Goal: Task Accomplishment & Management: Use online tool/utility

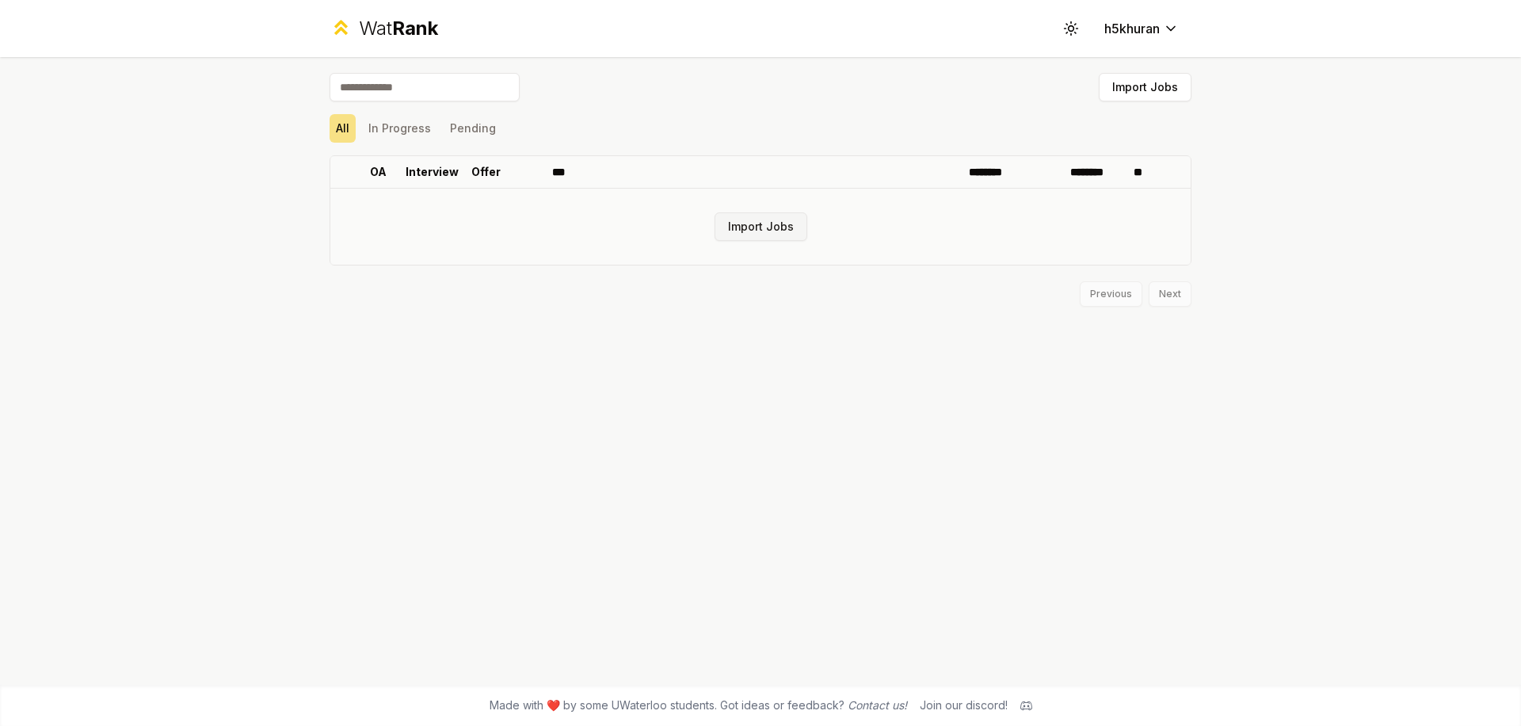
click at [752, 227] on button "Import Jobs" at bounding box center [761, 226] width 93 height 29
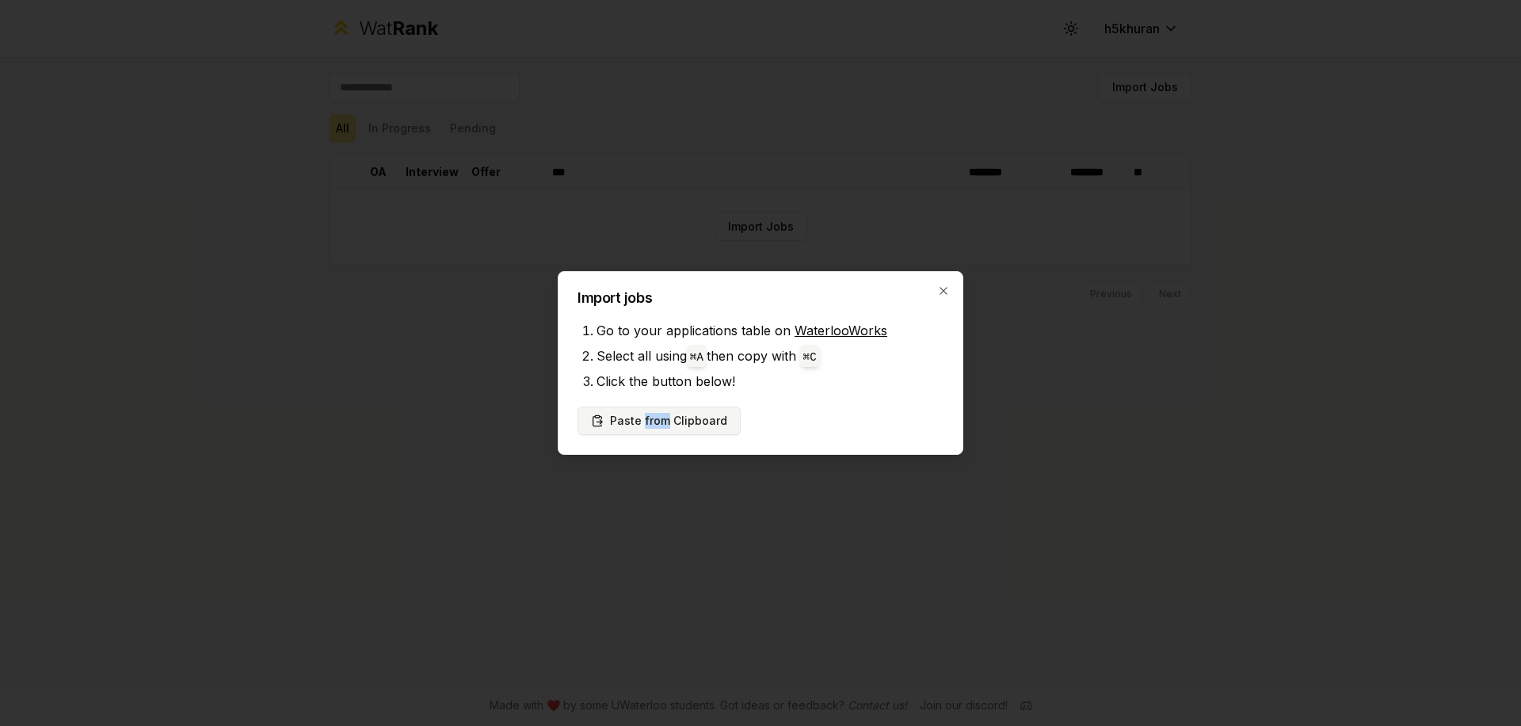
click at [627, 426] on button "Paste from Clipboard" at bounding box center [659, 420] width 163 height 29
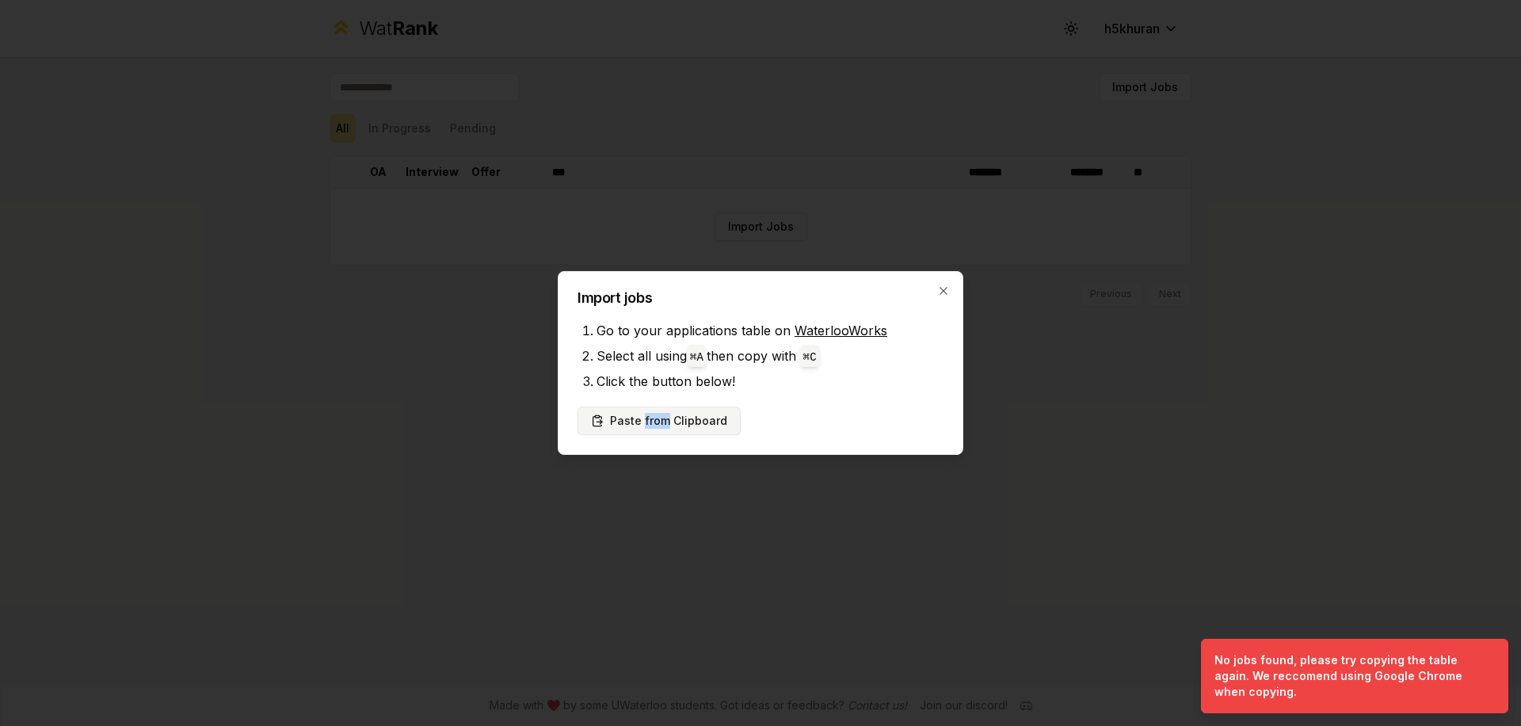
click at [684, 411] on button "Paste from Clipboard" at bounding box center [659, 420] width 163 height 29
click at [664, 368] on li "Click the button below!" at bounding box center [770, 380] width 347 height 25
click at [673, 422] on button "Paste from Clipboard" at bounding box center [659, 420] width 163 height 29
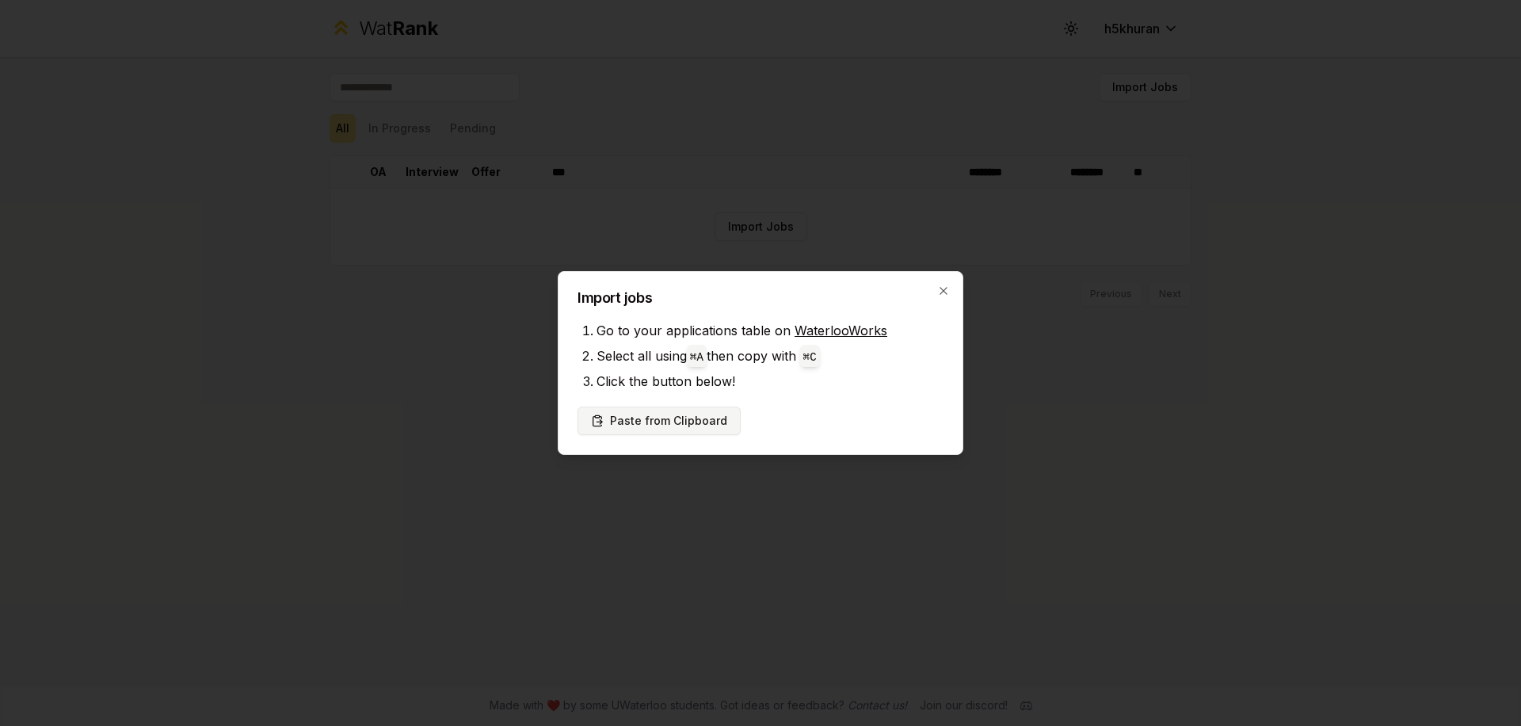
click at [695, 422] on button "Paste from Clipboard" at bounding box center [659, 420] width 163 height 29
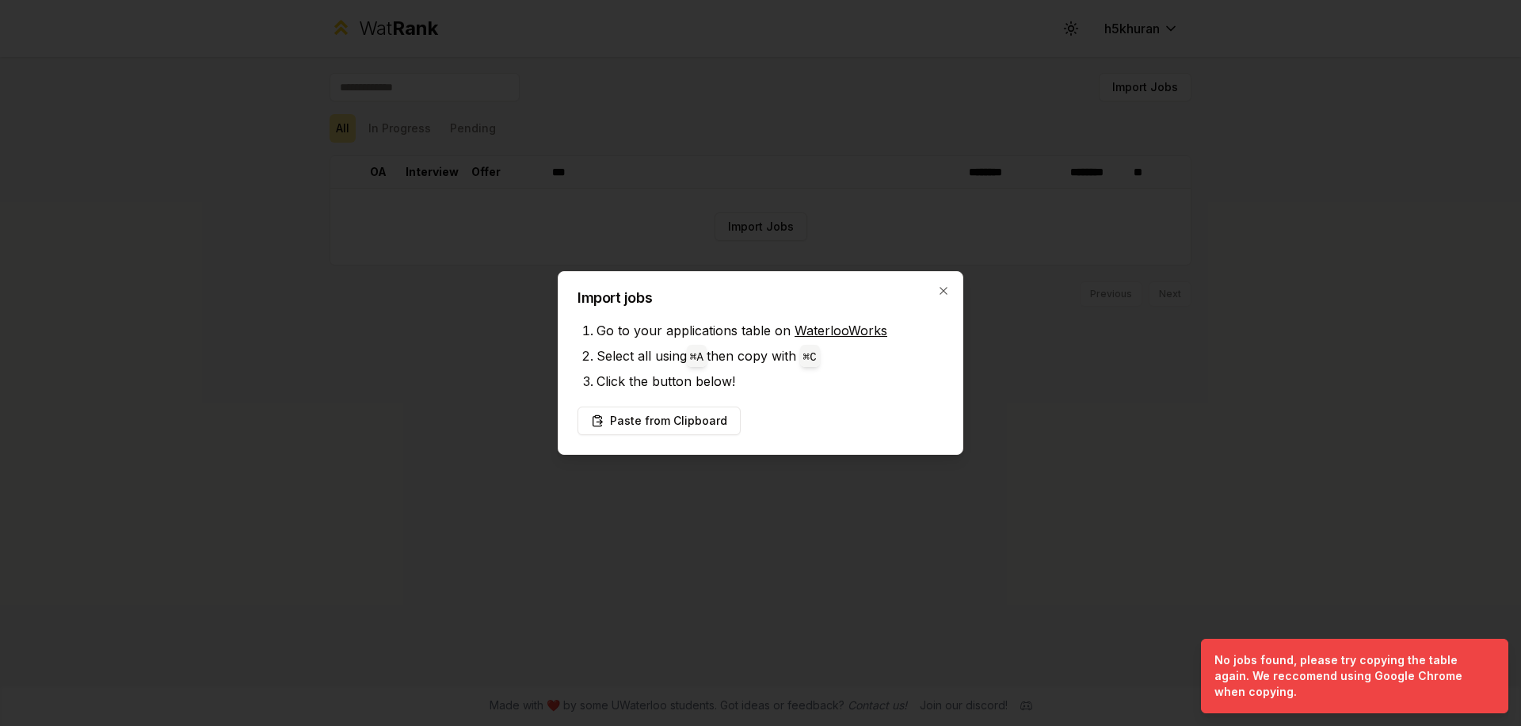
drag, startPoint x: 934, startPoint y: 303, endPoint x: 934, endPoint y: 289, distance: 14.3
click at [934, 301] on h2 "Import jobs" at bounding box center [761, 298] width 366 height 14
click at [934, 287] on div "Import jobs Go to your applications table on WaterlooWorks Select all using ⌘ A…" at bounding box center [761, 363] width 406 height 184
click at [936, 283] on div "Import jobs Go to your applications table on WaterlooWorks Select all using ⌘ A…" at bounding box center [761, 363] width 406 height 184
click at [947, 293] on icon "button" at bounding box center [943, 290] width 13 height 13
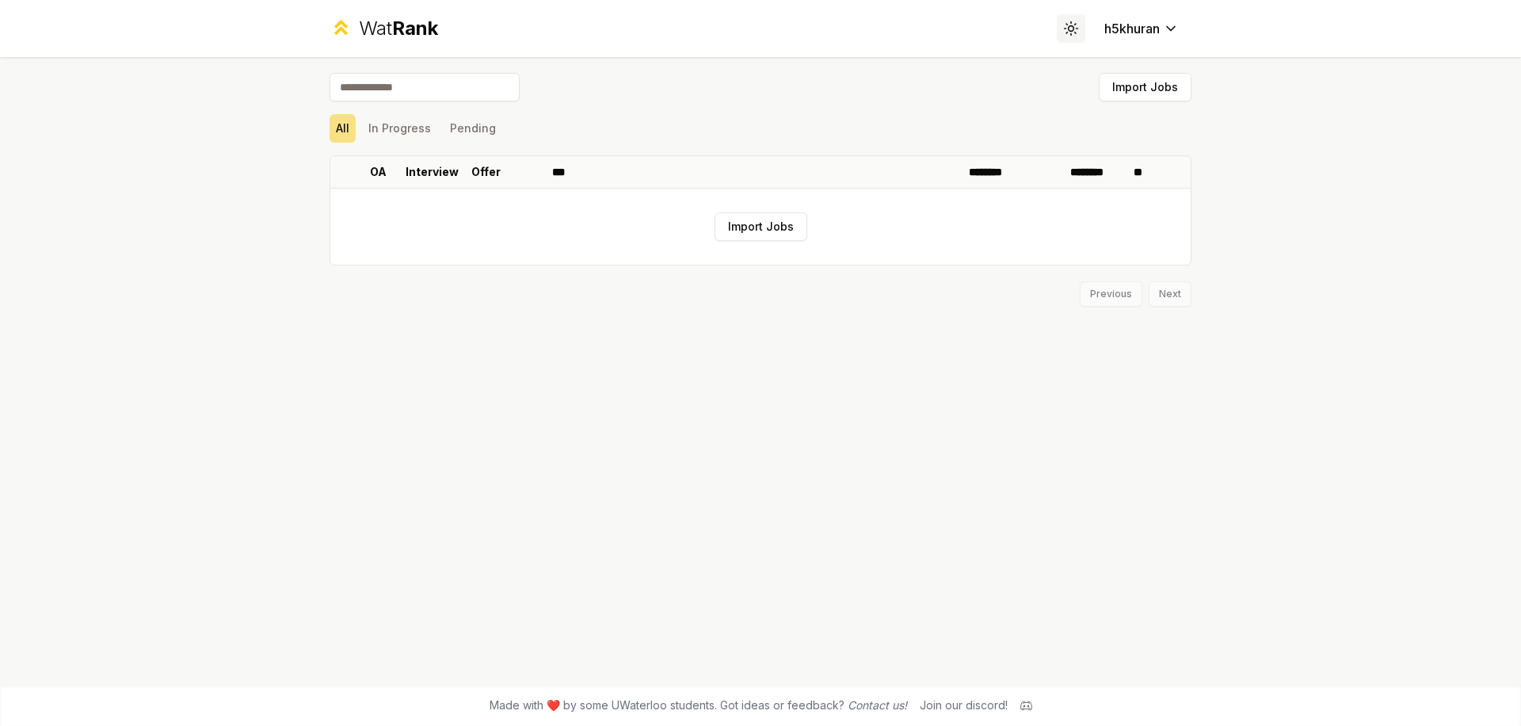
click at [1075, 29] on icon at bounding box center [1070, 28] width 15 height 15
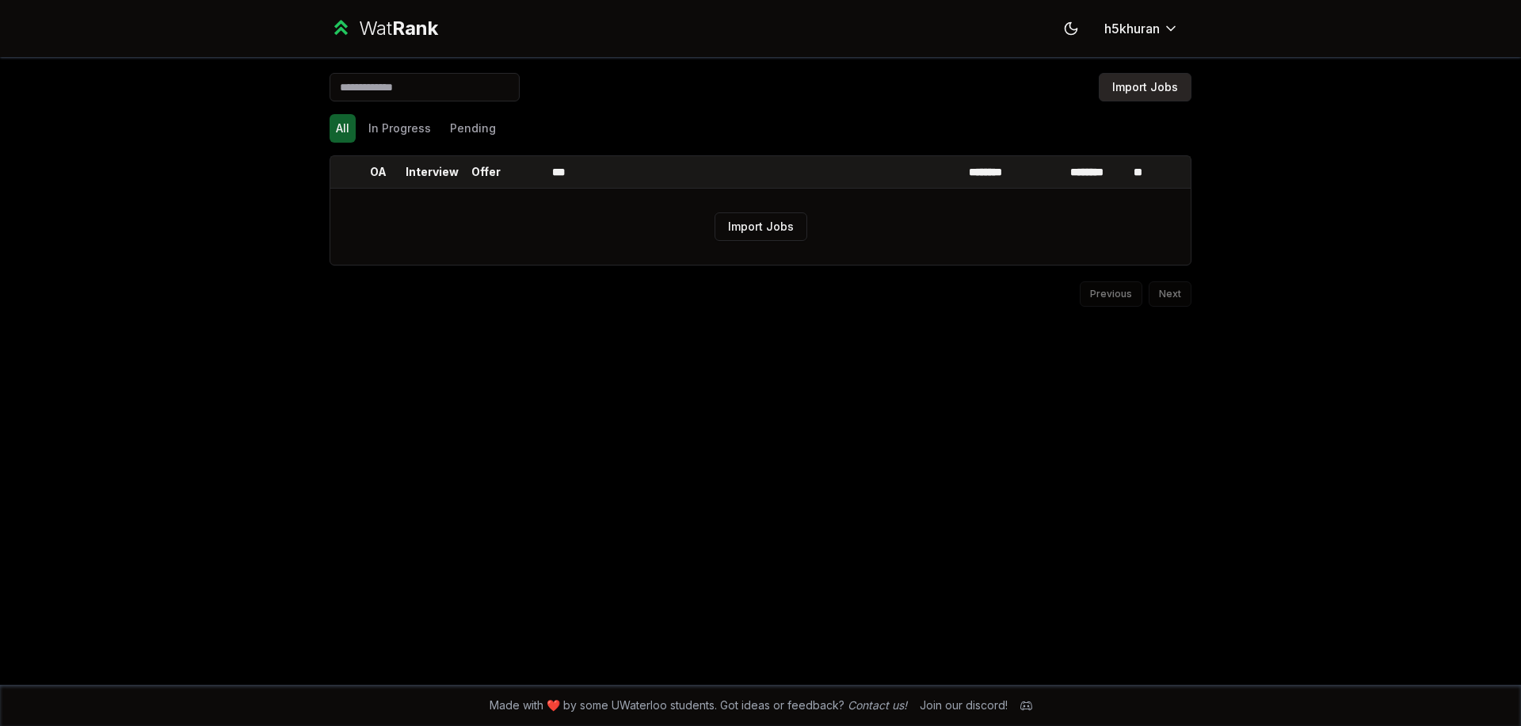
click at [1138, 83] on button "Import Jobs" at bounding box center [1145, 87] width 93 height 29
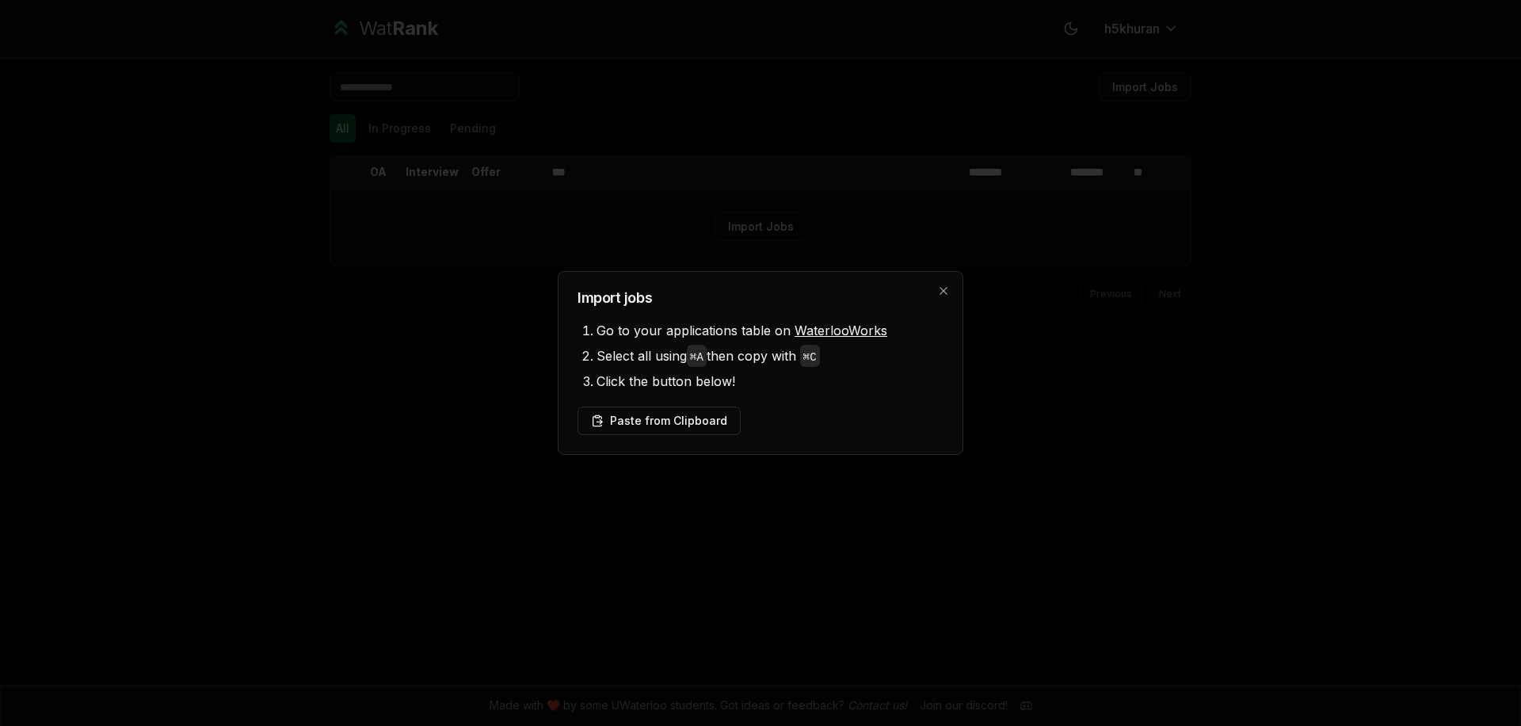
click at [774, 332] on li "Go to your applications table on WaterlooWorks" at bounding box center [770, 330] width 347 height 25
click at [605, 416] on button "Paste from Clipboard" at bounding box center [659, 420] width 163 height 29
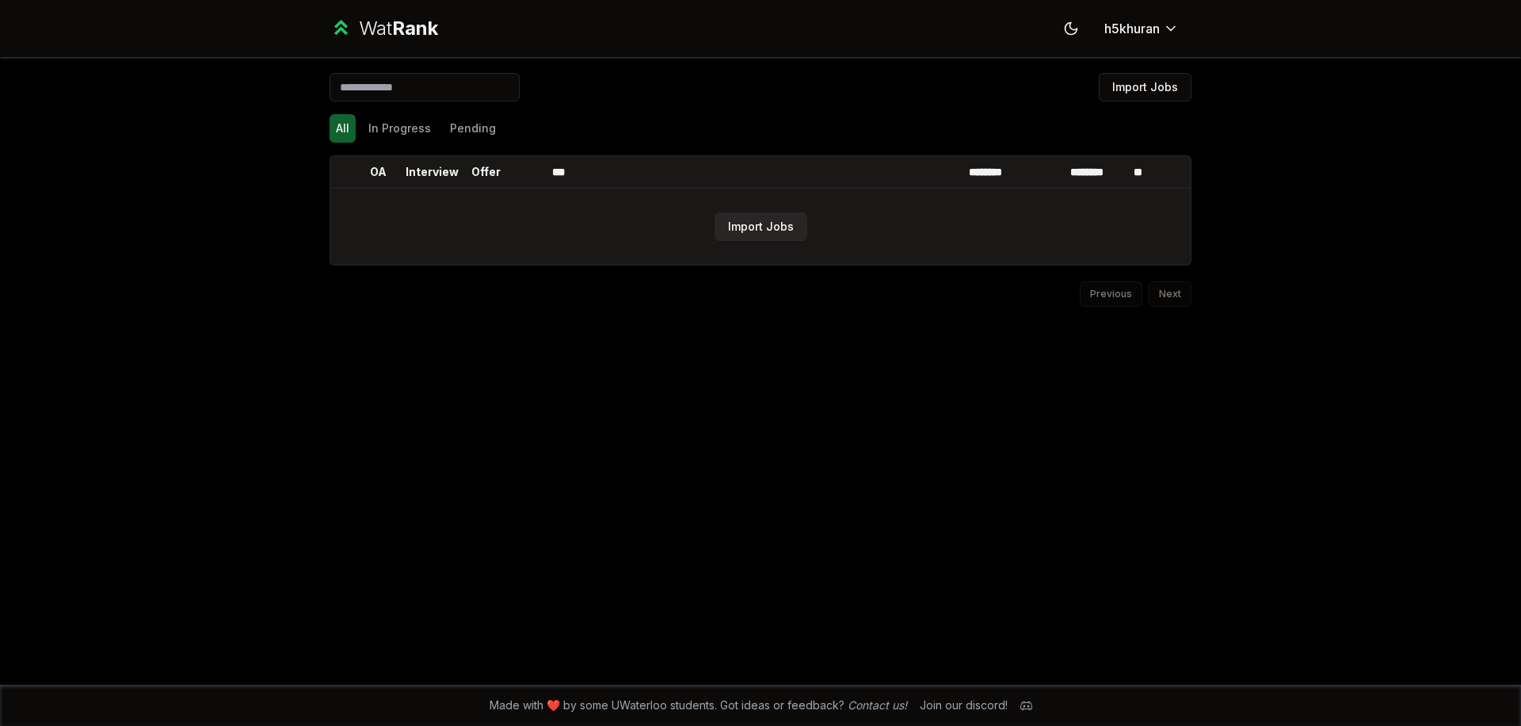
click at [743, 224] on button "Import Jobs" at bounding box center [761, 226] width 93 height 29
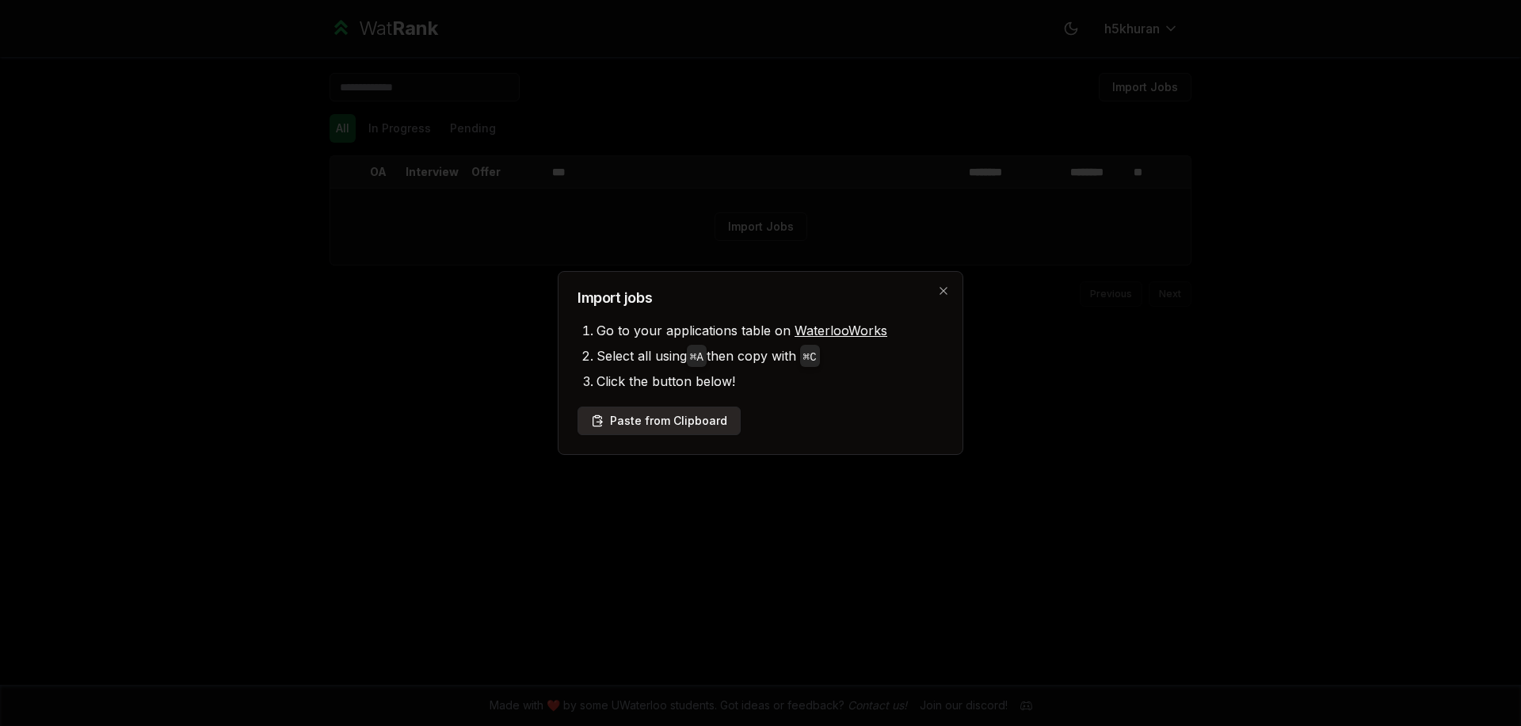
click at [700, 428] on button "Paste from Clipboard" at bounding box center [659, 420] width 163 height 29
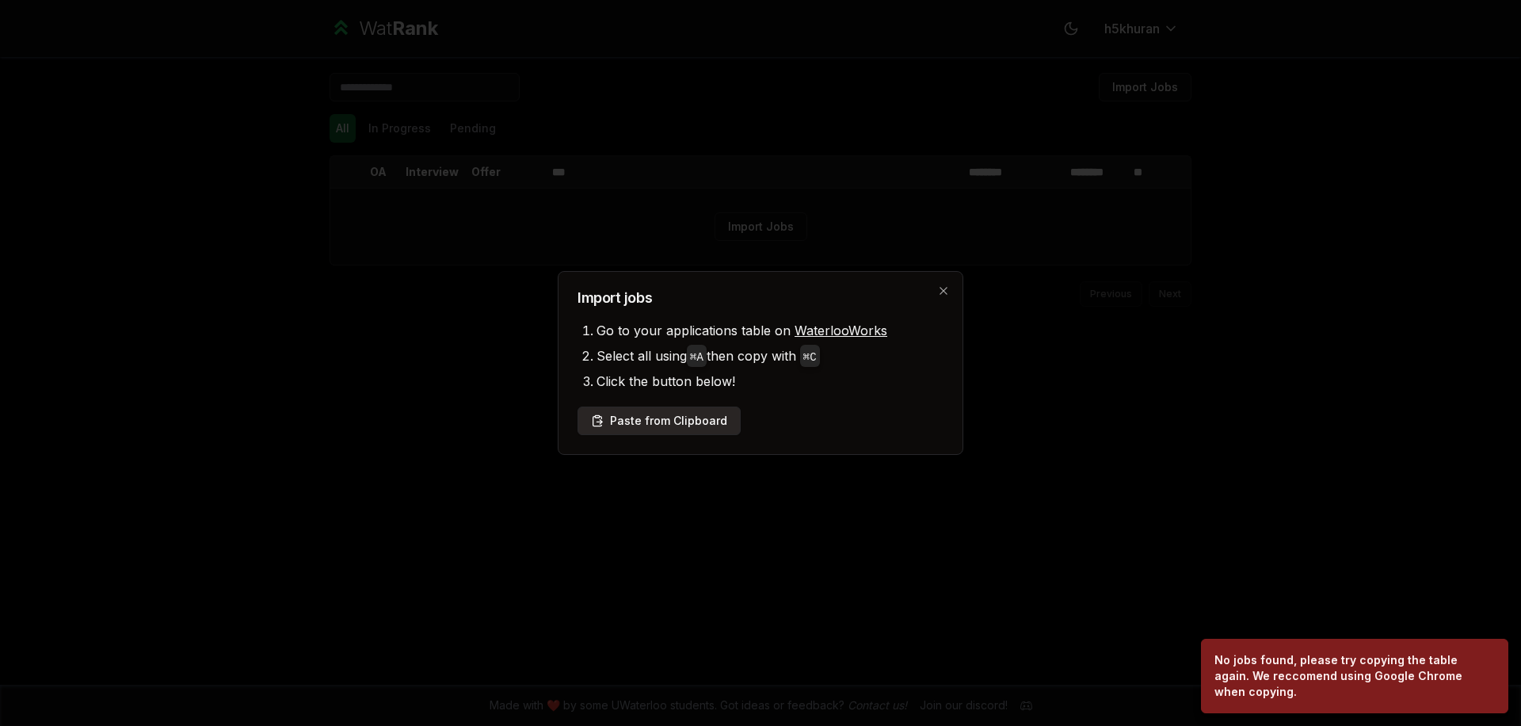
click at [680, 426] on button "Paste from Clipboard" at bounding box center [659, 420] width 163 height 29
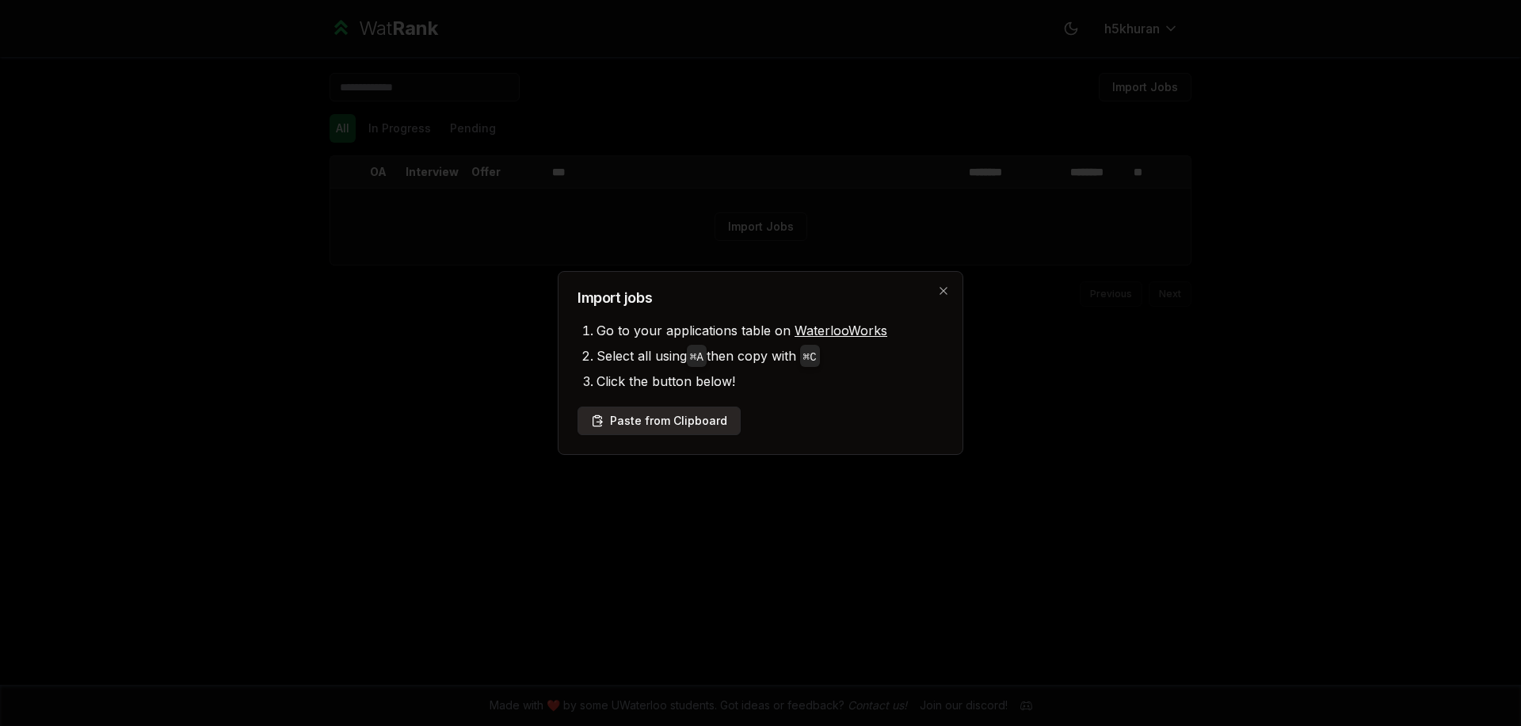
click at [700, 414] on button "Paste from Clipboard" at bounding box center [659, 420] width 163 height 29
